Goal: Find specific page/section: Find specific page/section

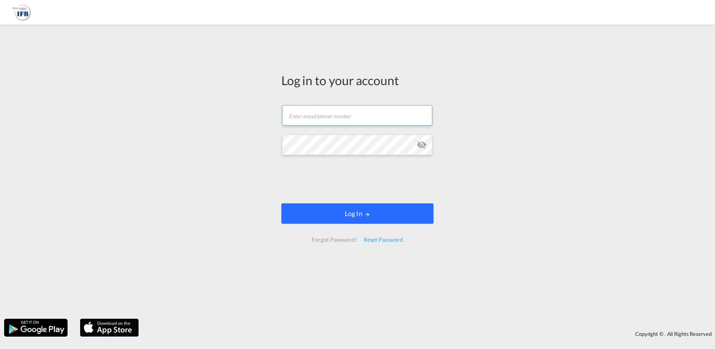
type input "[PERSON_NAME][EMAIL_ADDRESS][PERSON_NAME][DOMAIN_NAME]"
click at [385, 214] on button "Log In" at bounding box center [357, 214] width 152 height 20
